Goal: Information Seeking & Learning: Learn about a topic

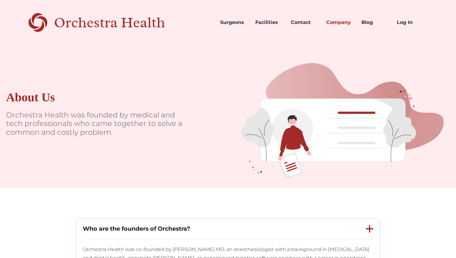
click at [370, 225] on div at bounding box center [370, 228] width 2 height 7
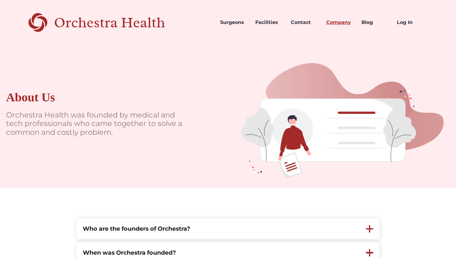
click at [344, 23] on link "Company" at bounding box center [338, 22] width 35 height 21
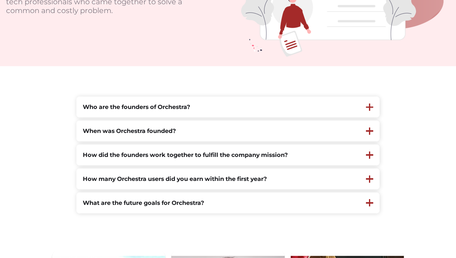
scroll to position [124, 0]
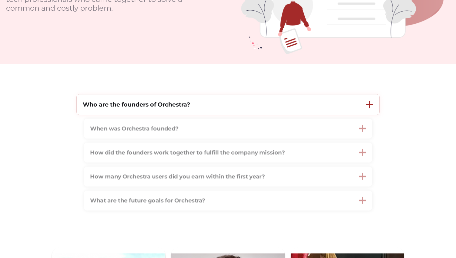
click at [371, 103] on div at bounding box center [369, 104] width 7 height 7
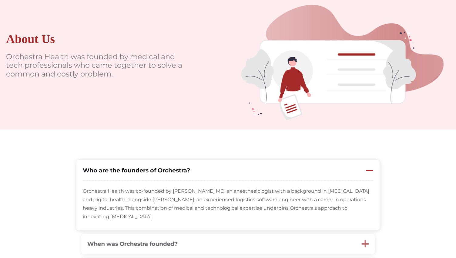
scroll to position [0, 0]
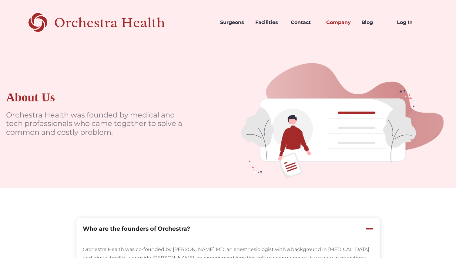
click at [97, 24] on div "Orchestra Health" at bounding box center [120, 22] width 133 height 12
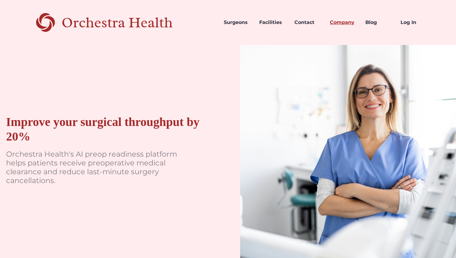
click at [336, 21] on link "Company" at bounding box center [342, 22] width 35 height 21
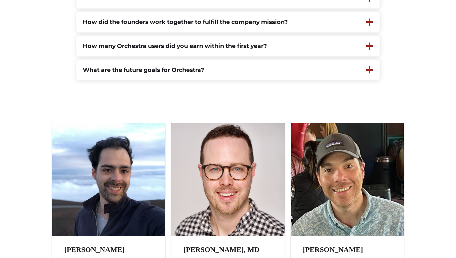
scroll to position [256, 0]
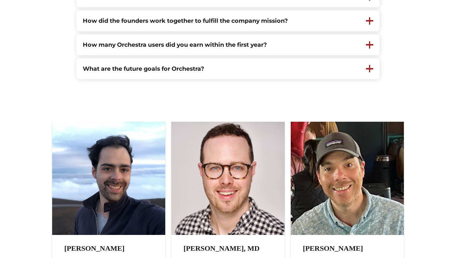
click at [216, 244] on h3 "[PERSON_NAME], MD" at bounding box center [227, 248] width 88 height 9
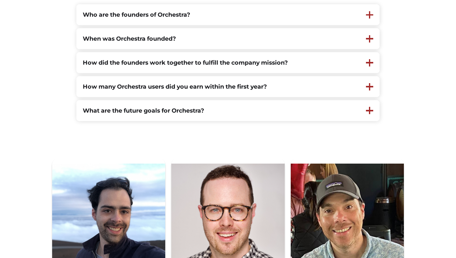
scroll to position [236, 0]
